Goal: Navigation & Orientation: Find specific page/section

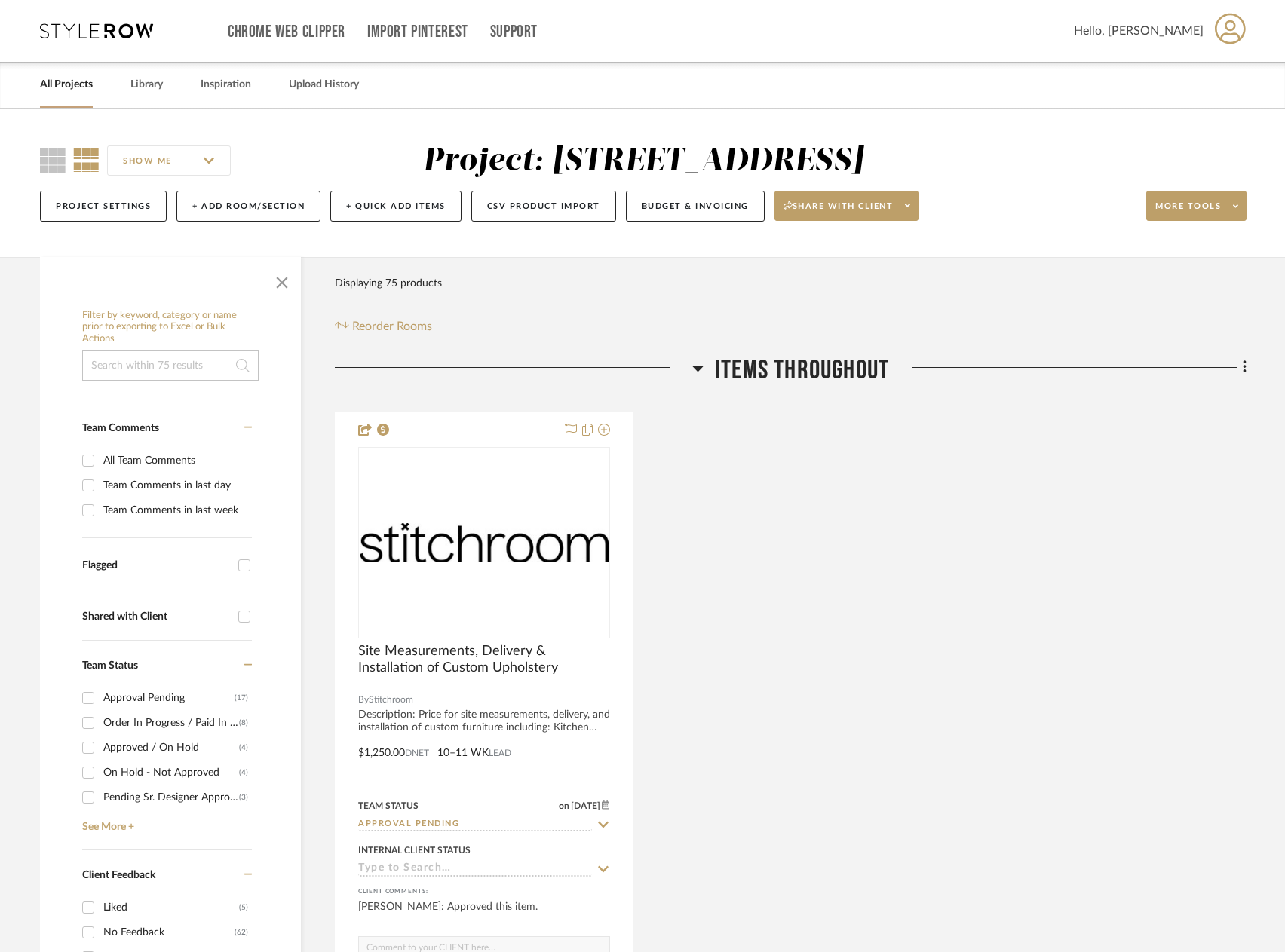
click at [72, 92] on link "All Projects" at bounding box center [66, 85] width 53 height 21
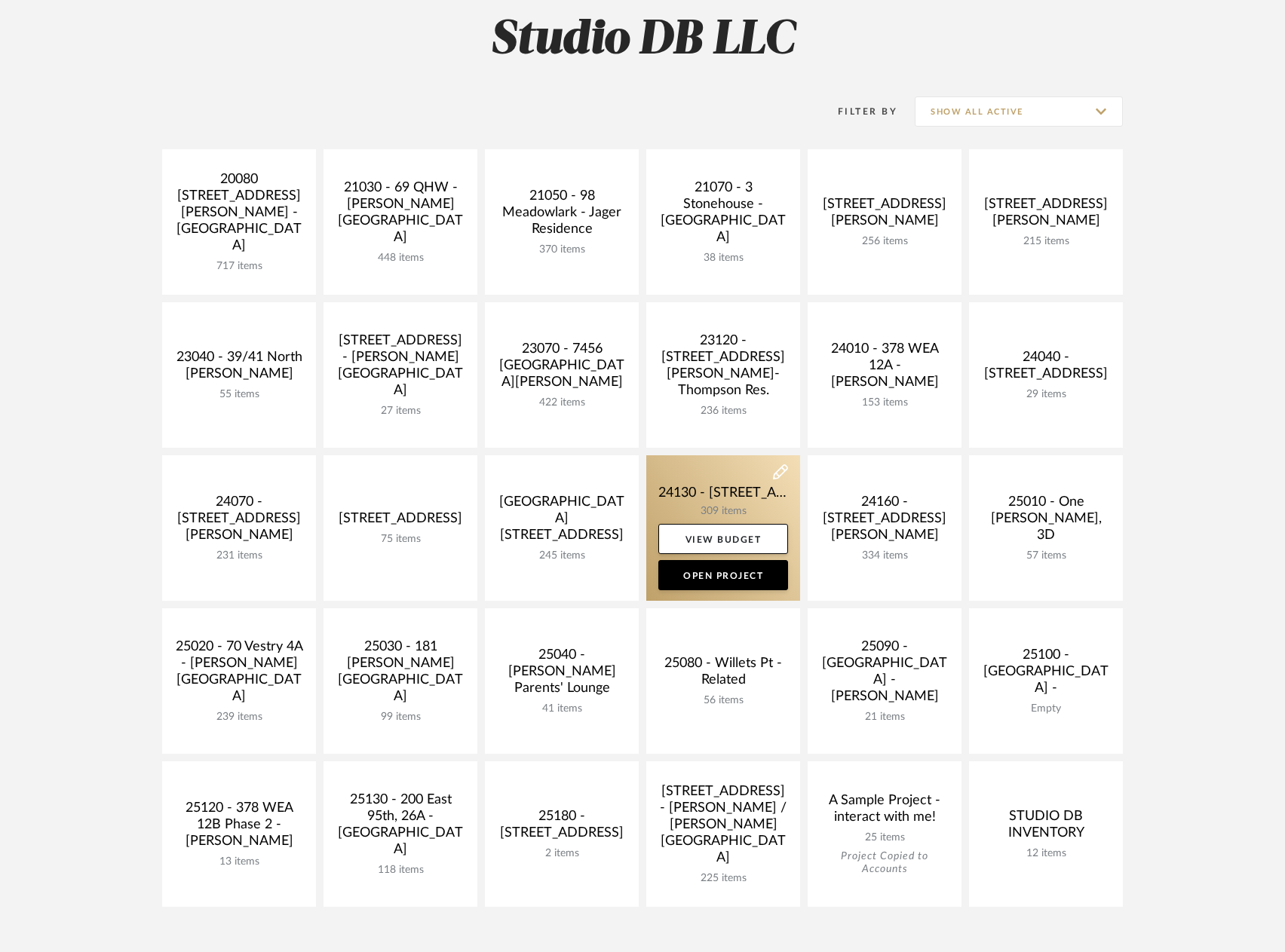
scroll to position [301, 0]
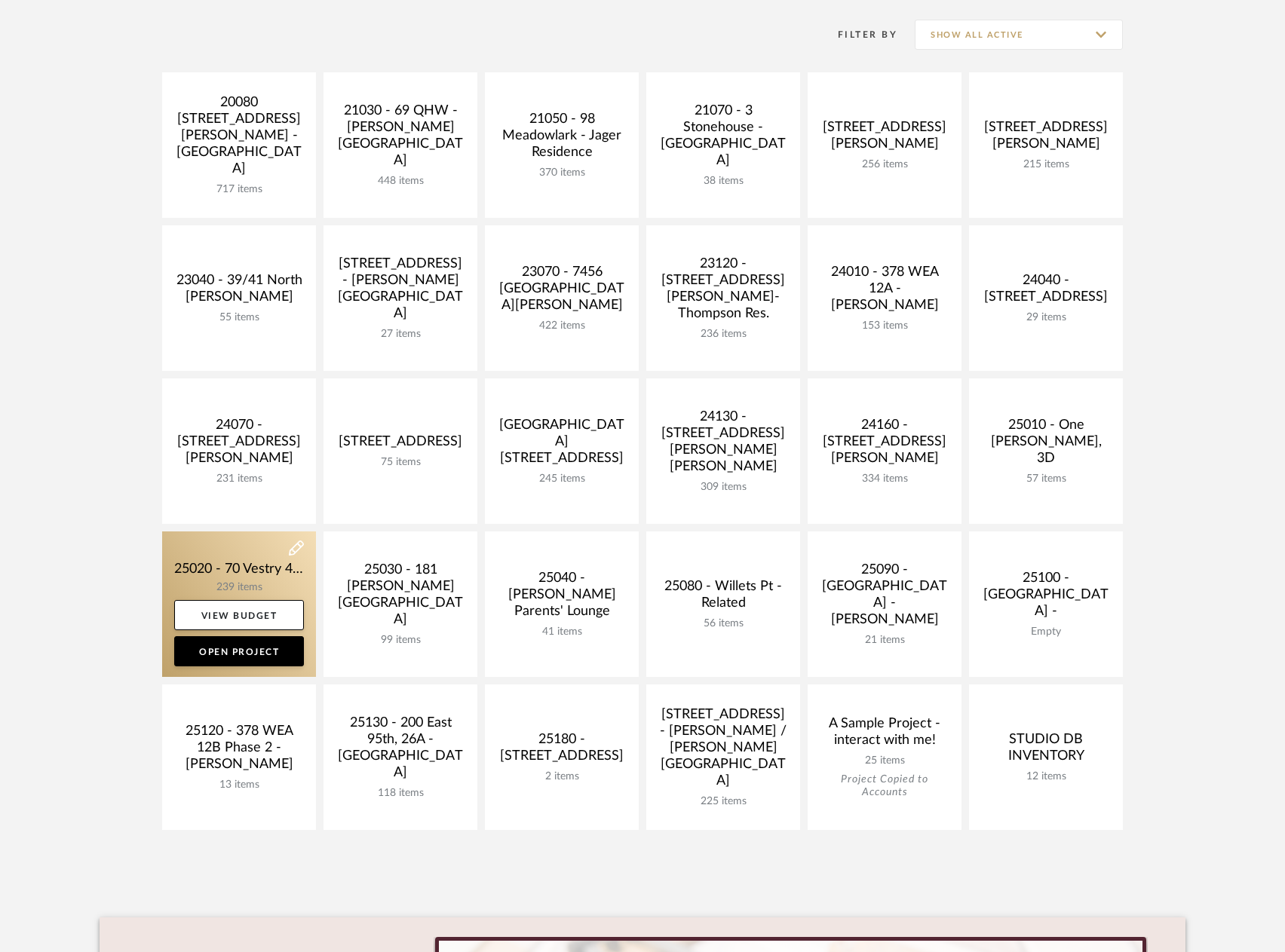
click at [263, 567] on link at bounding box center [239, 604] width 154 height 145
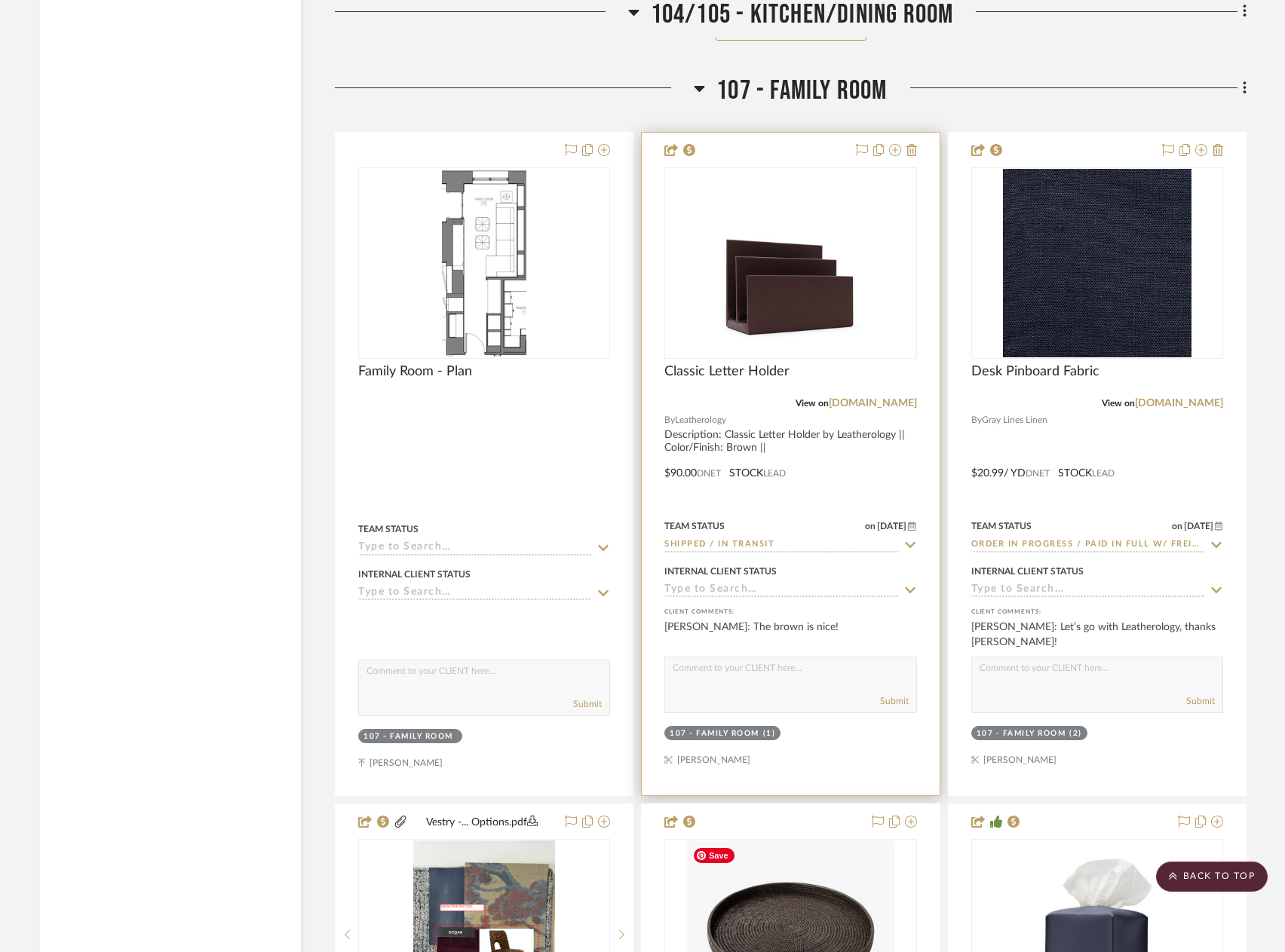
scroll to position [10328, 0]
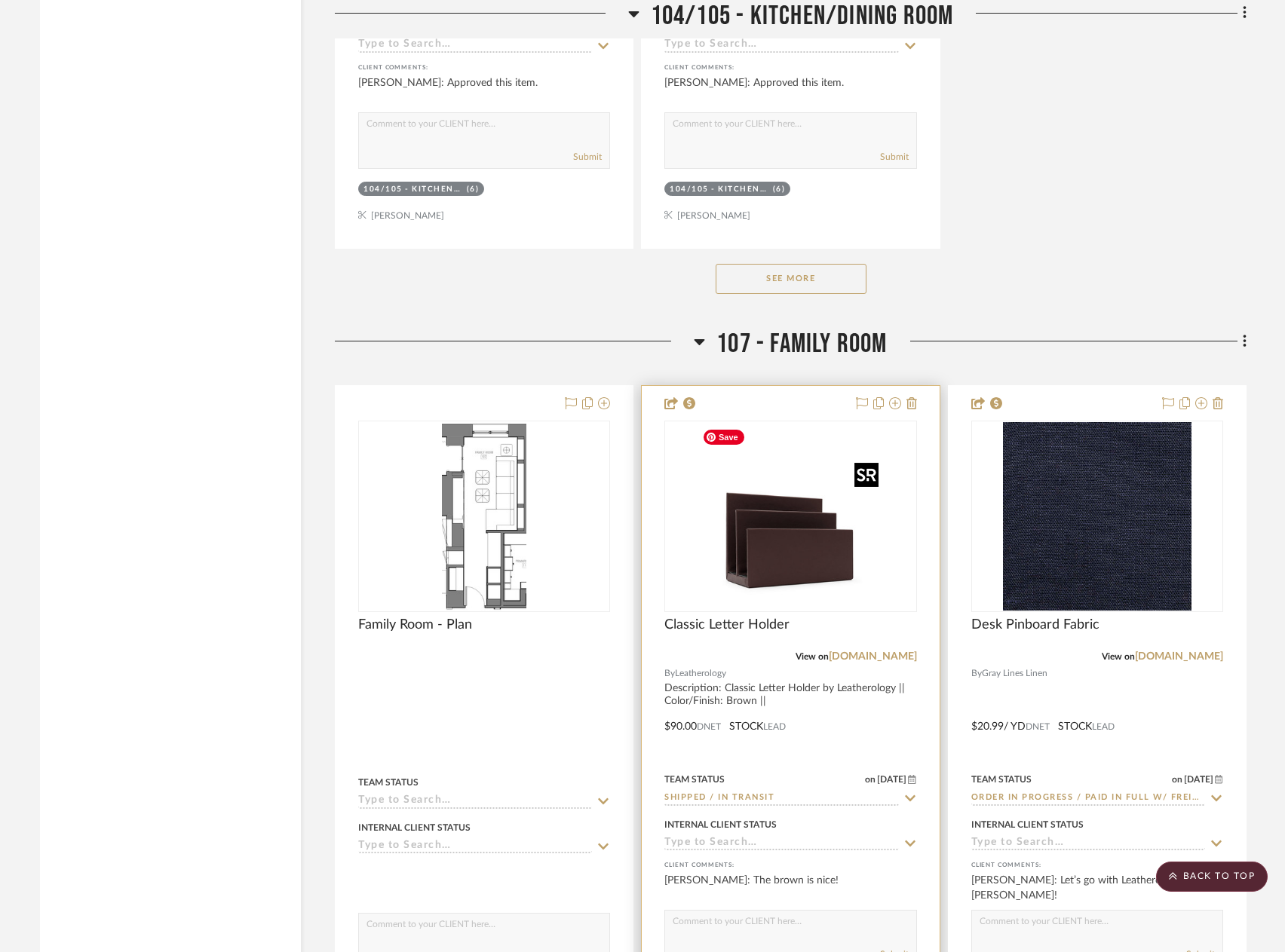
click at [860, 567] on img "0" at bounding box center [790, 516] width 188 height 188
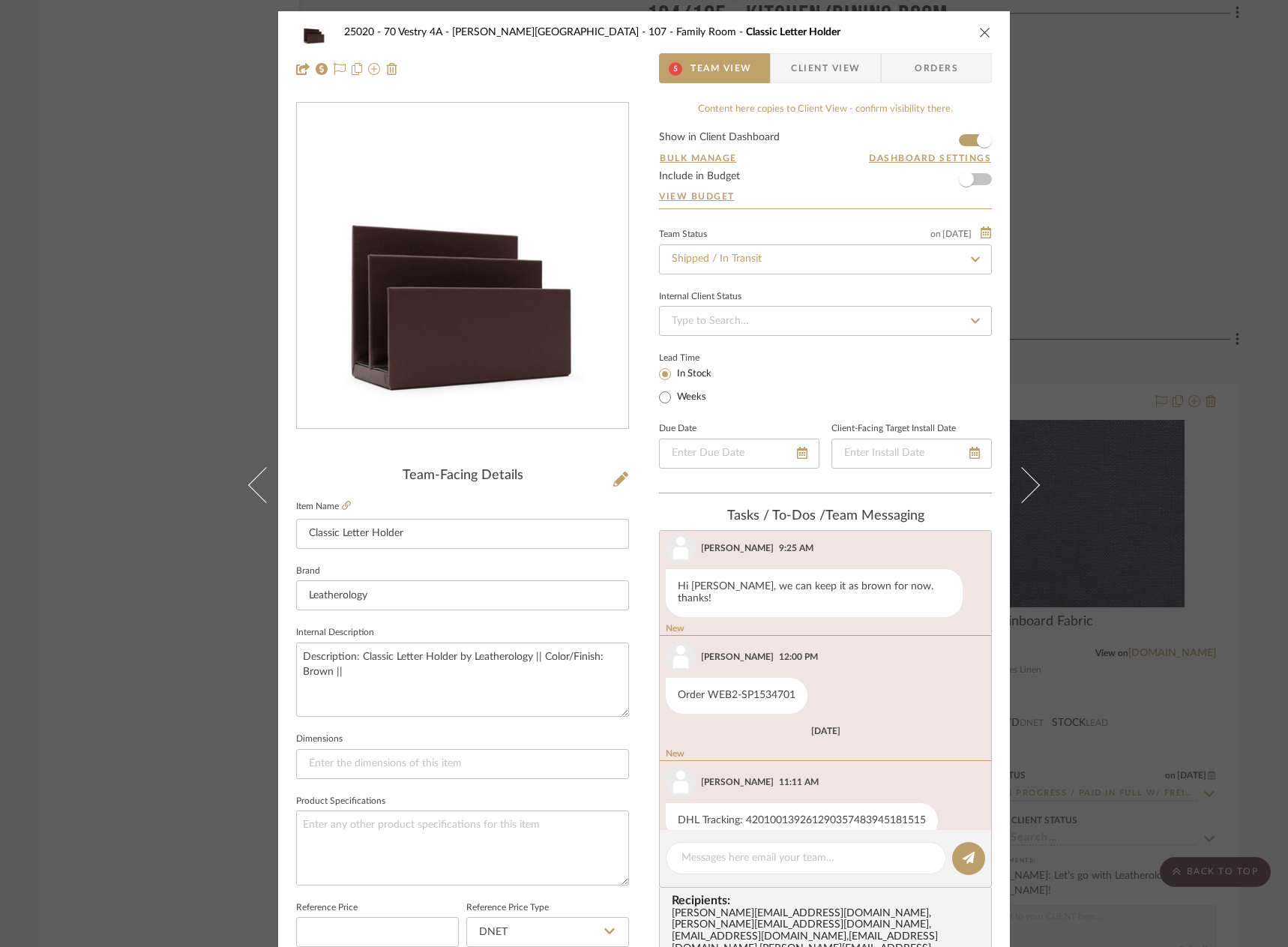
scroll to position [389, 0]
click at [826, 61] on span "Client View" at bounding box center [825, 68] width 69 height 30
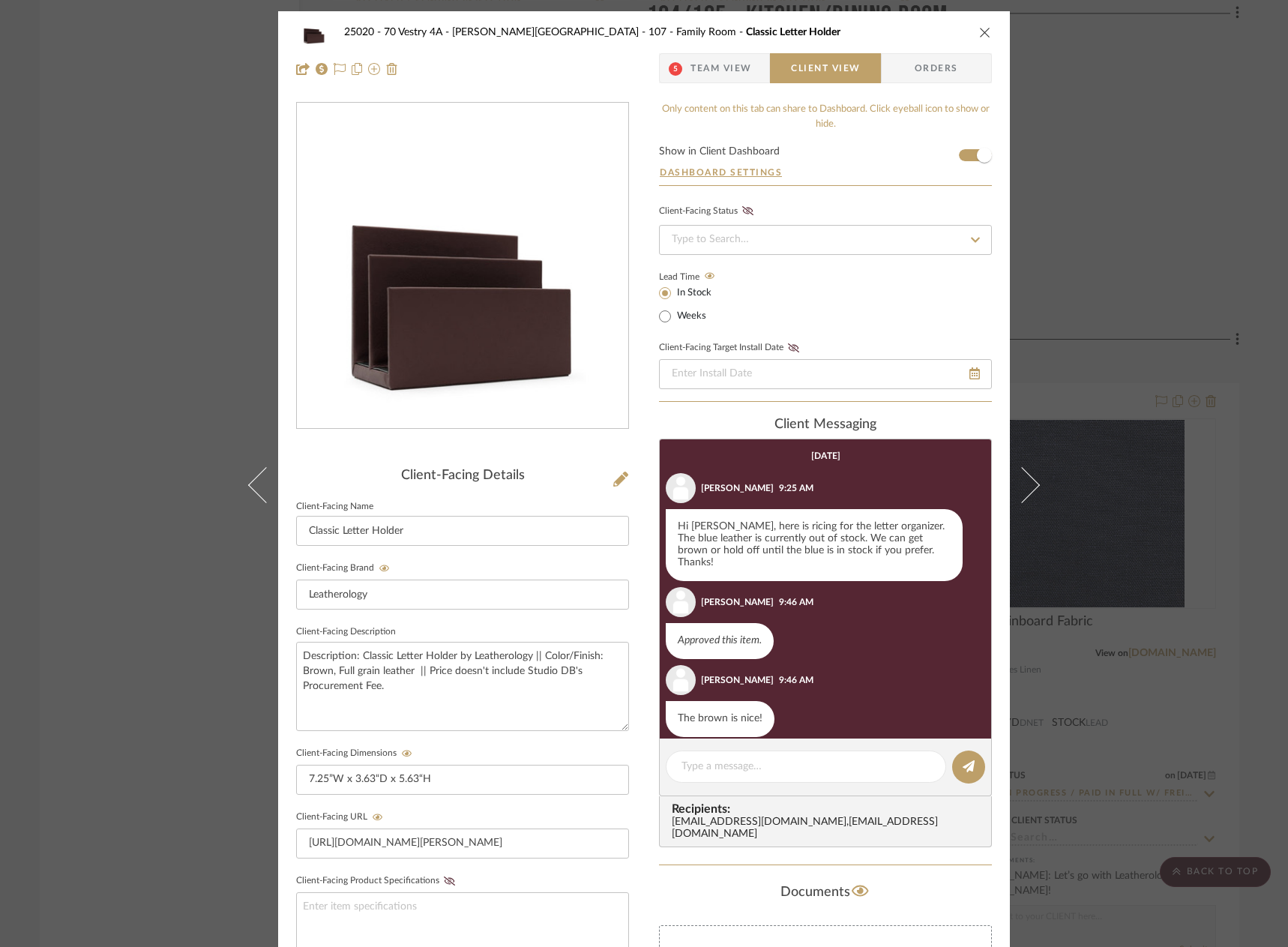
scroll to position [0, 0]
drag, startPoint x: 112, startPoint y: 275, endPoint x: 122, endPoint y: 282, distance: 12.2
click at [112, 276] on div "25020 - 70 Vestry 4A - [PERSON_NAME] 107 - Family Room Classic Letter Holder 5 …" at bounding box center [644, 473] width 1288 height 947
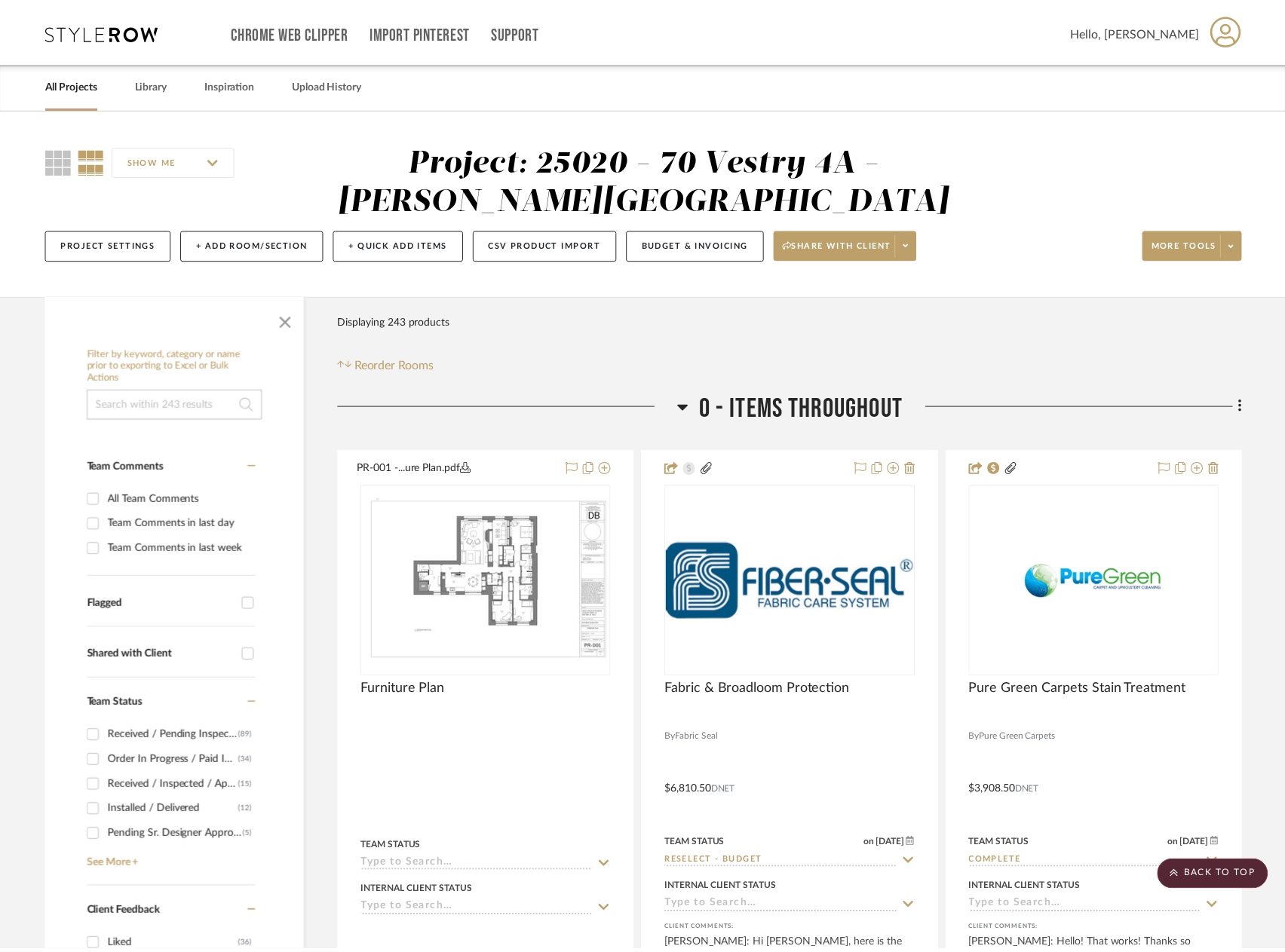
scroll to position [10328, 0]
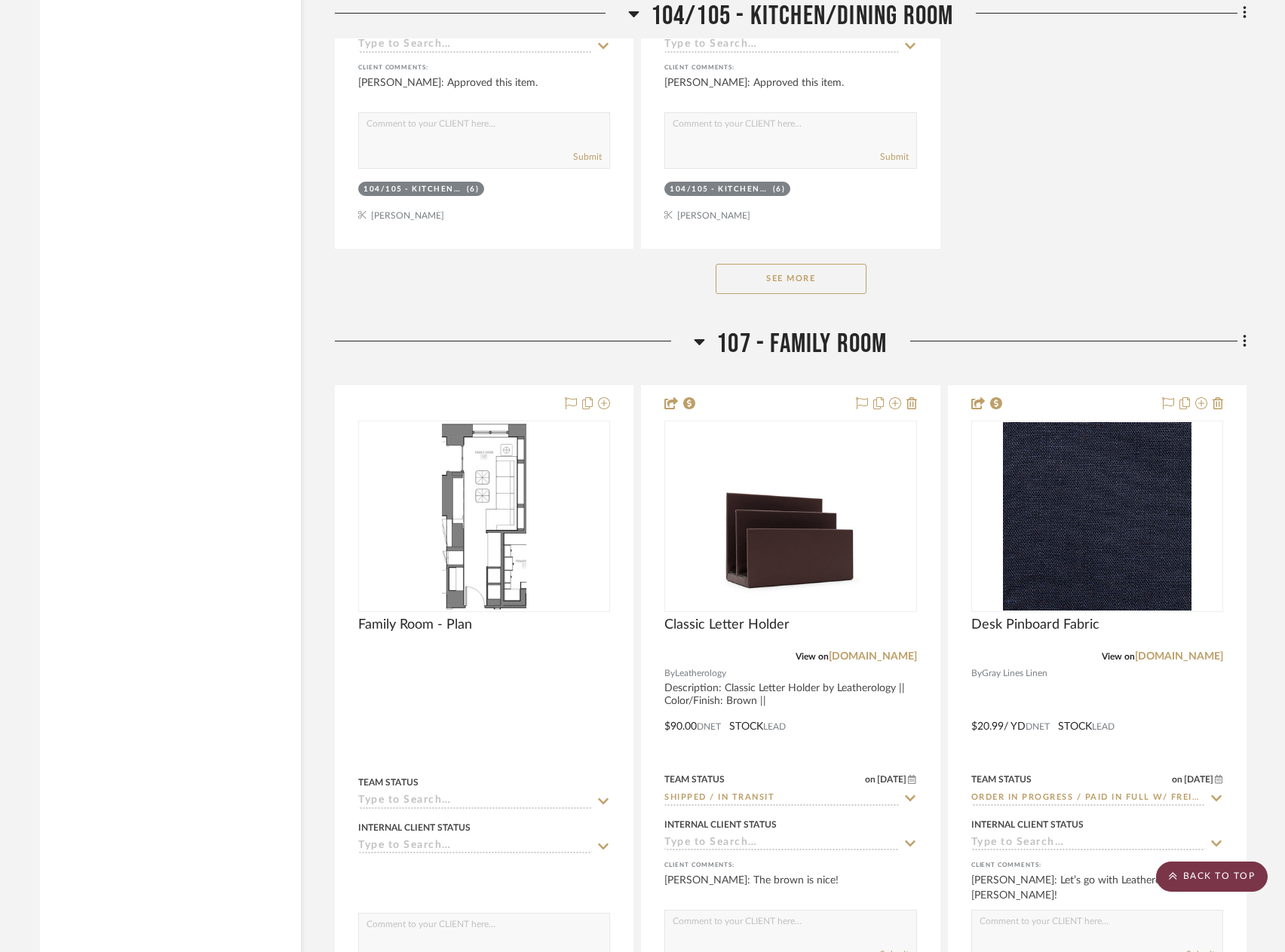
click at [1254, 879] on scroll-to-top-button "BACK TO TOP" at bounding box center [1212, 876] width 112 height 30
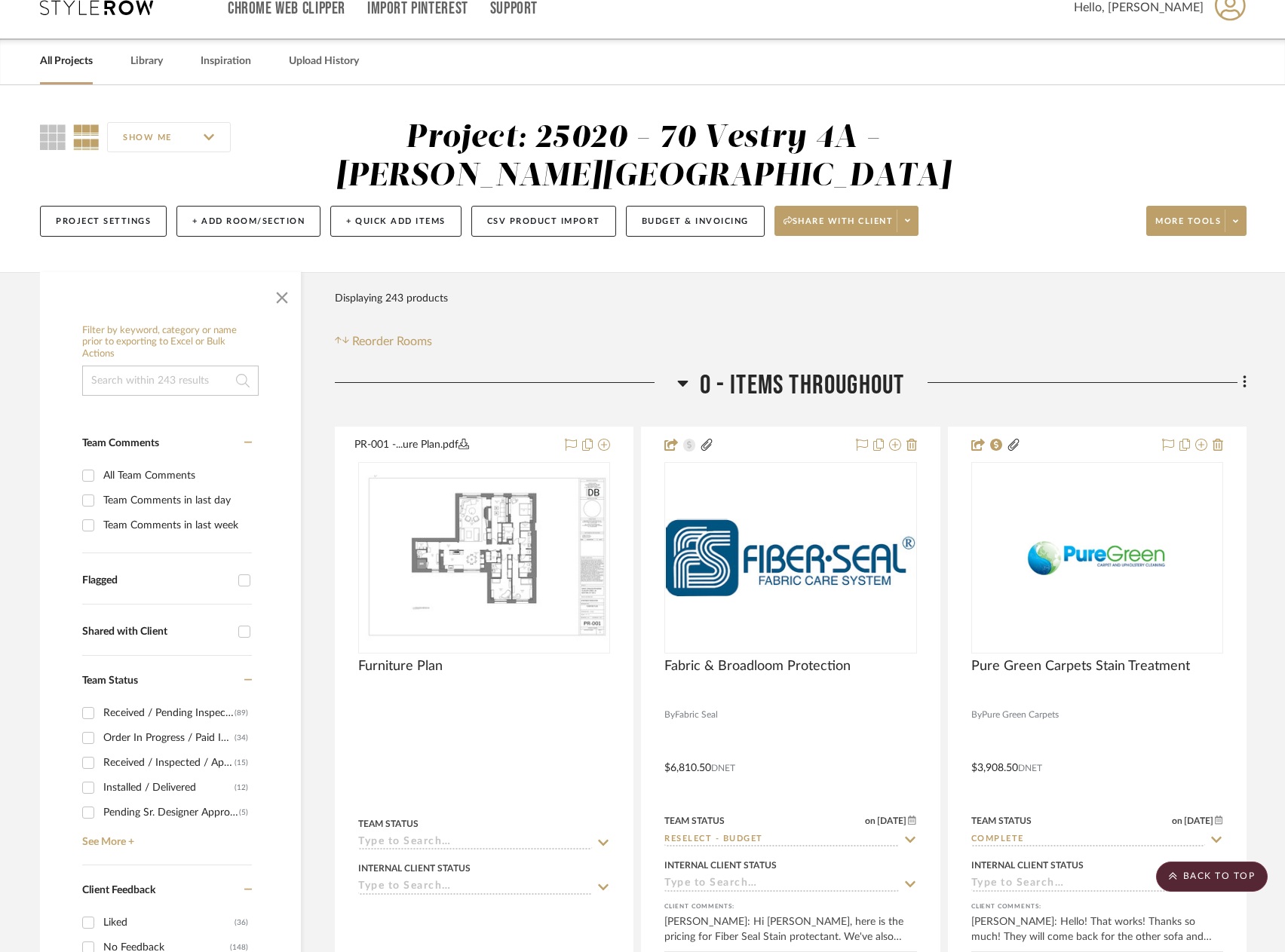
scroll to position [0, 0]
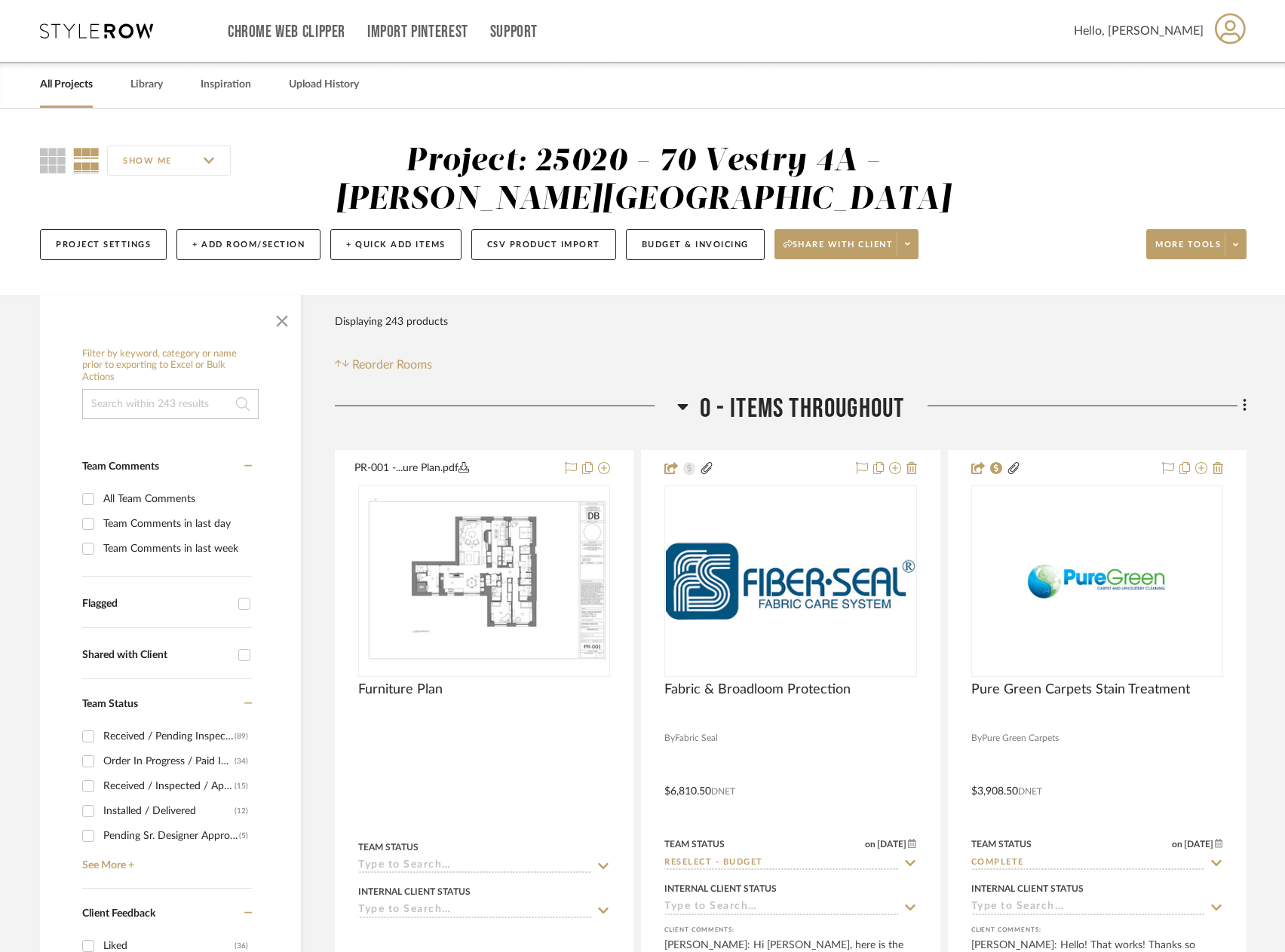
click at [88, 87] on link "All Projects" at bounding box center [66, 85] width 53 height 21
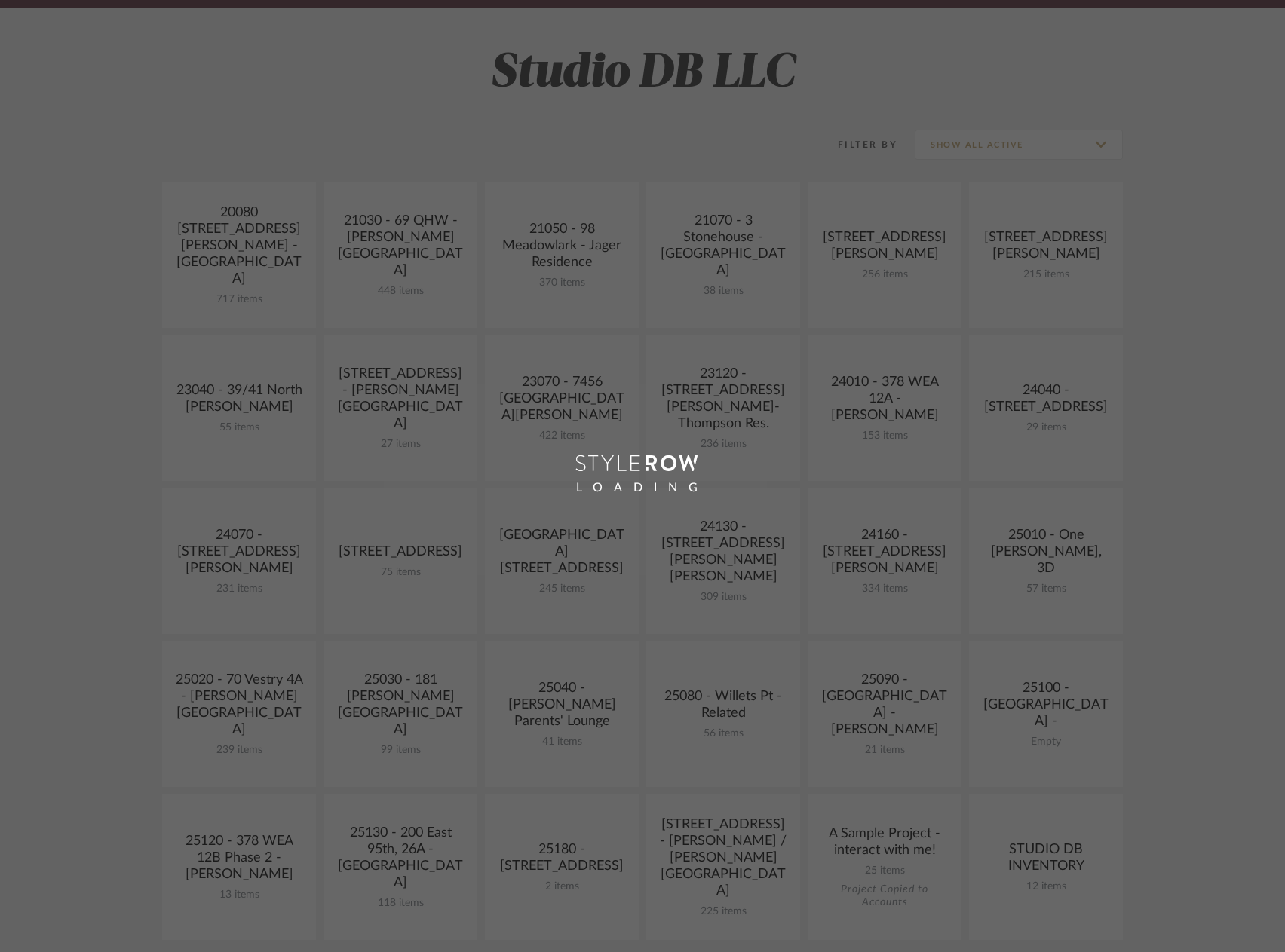
scroll to position [377, 0]
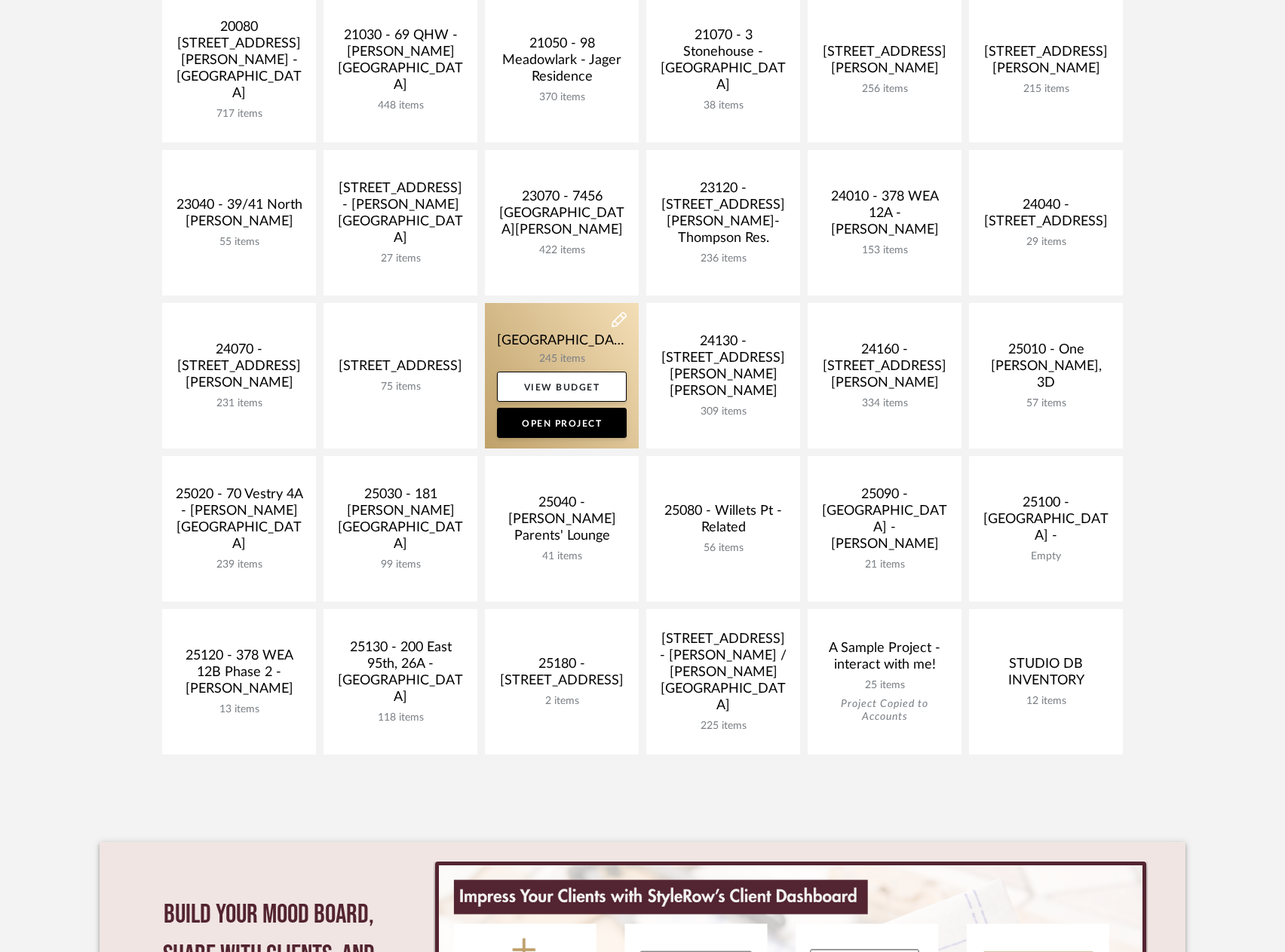
click at [596, 338] on link at bounding box center [561, 375] width 154 height 145
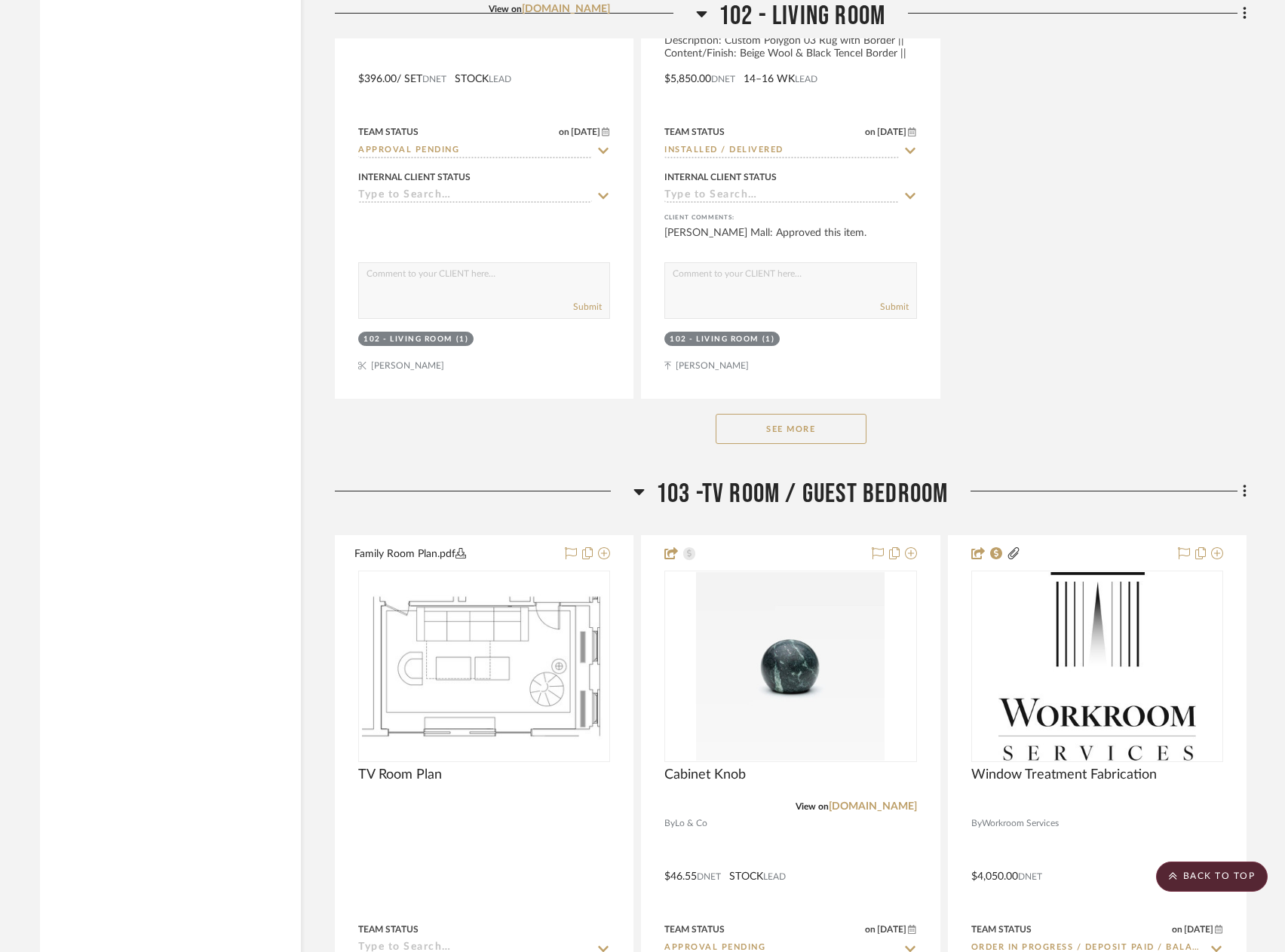
scroll to position [5956, 0]
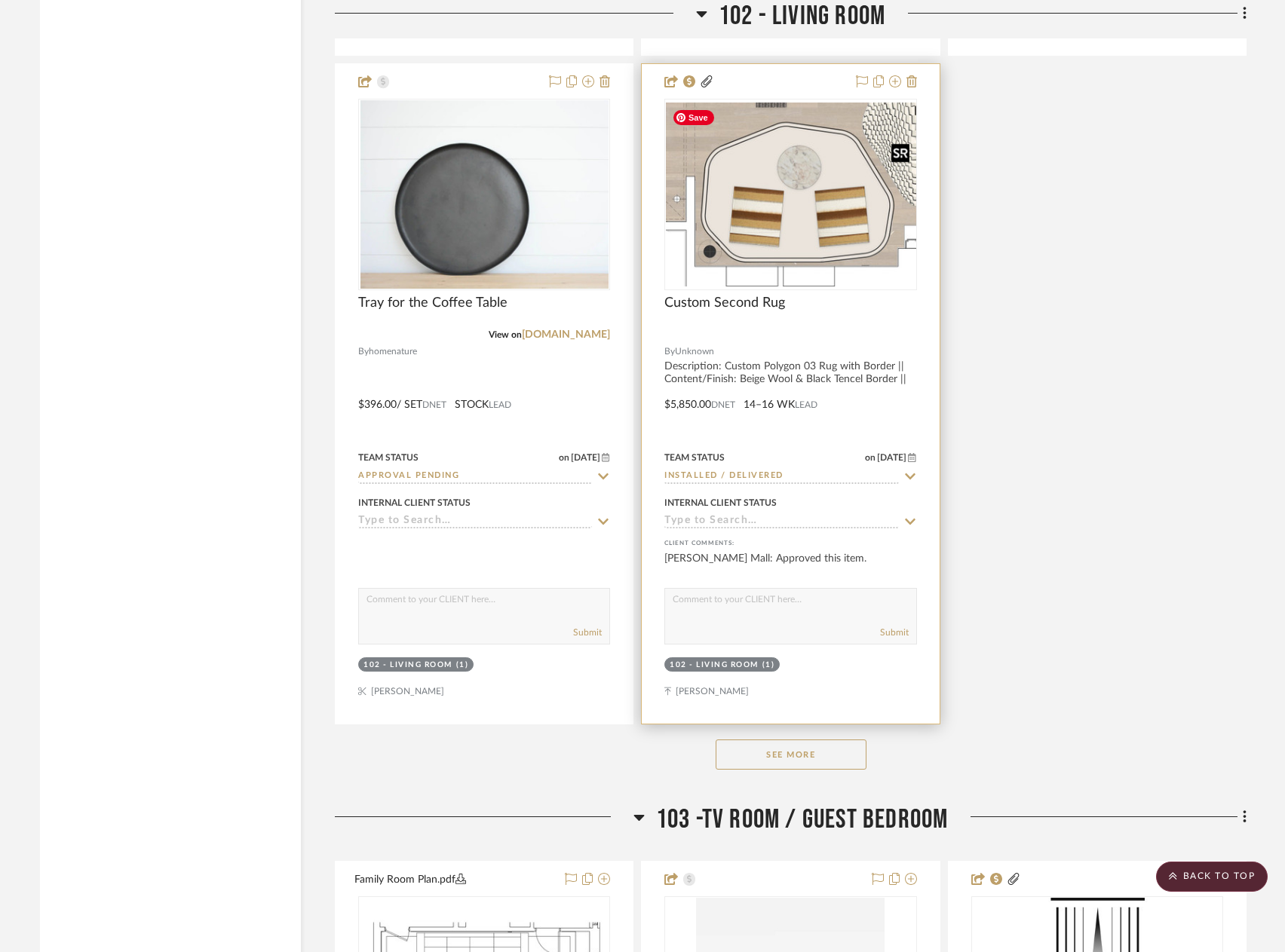
click at [825, 234] on div at bounding box center [790, 194] width 252 height 191
click at [759, 183] on img "0" at bounding box center [790, 194] width 249 height 184
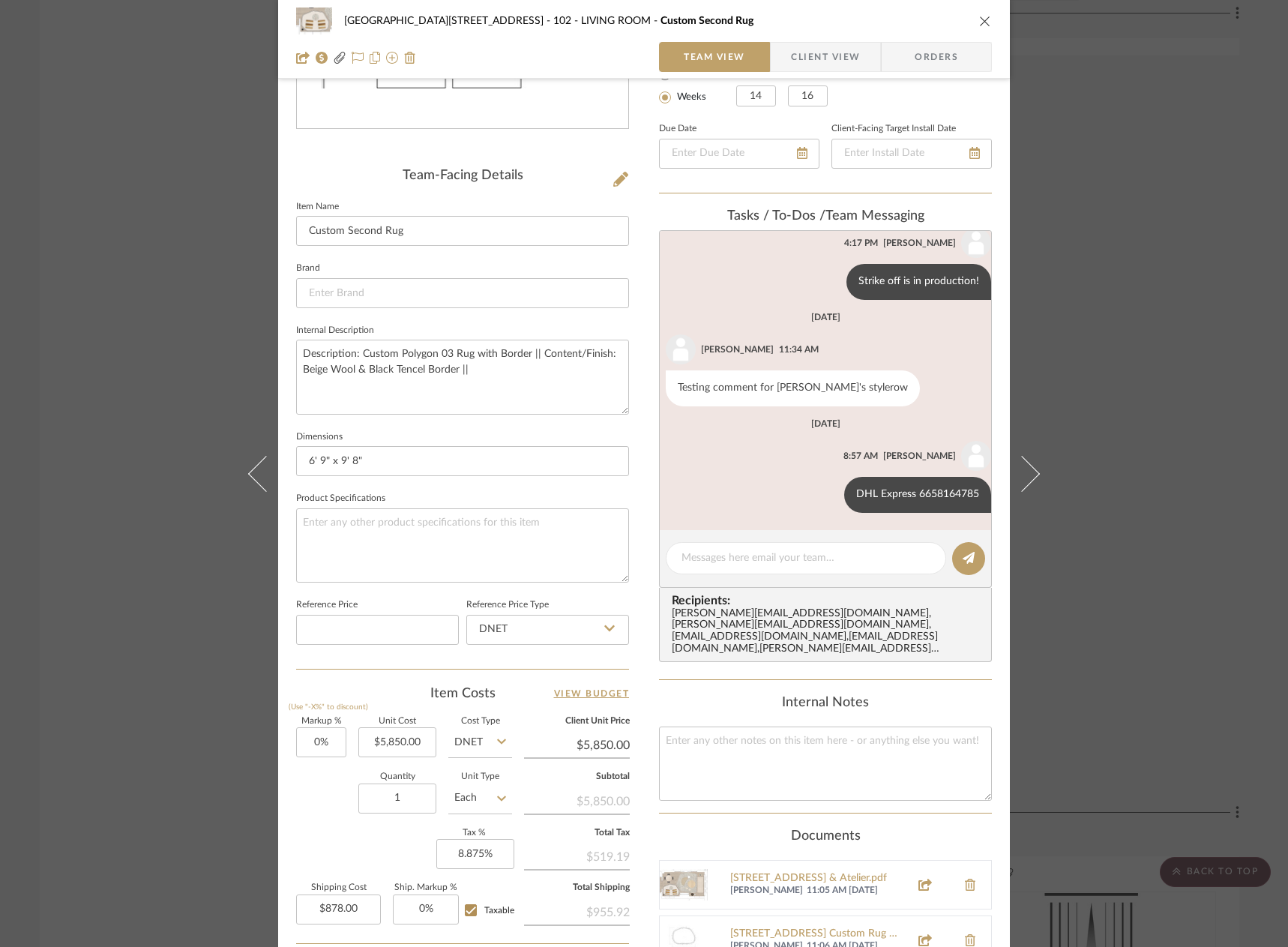
scroll to position [525, 0]
